Goal: Transaction & Acquisition: Purchase product/service

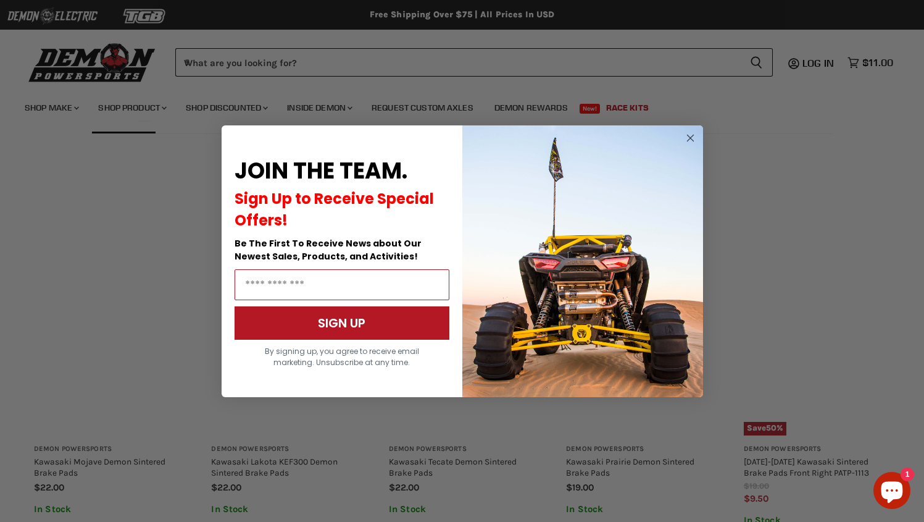
scroll to position [740, 0]
